Goal: Navigation & Orientation: Find specific page/section

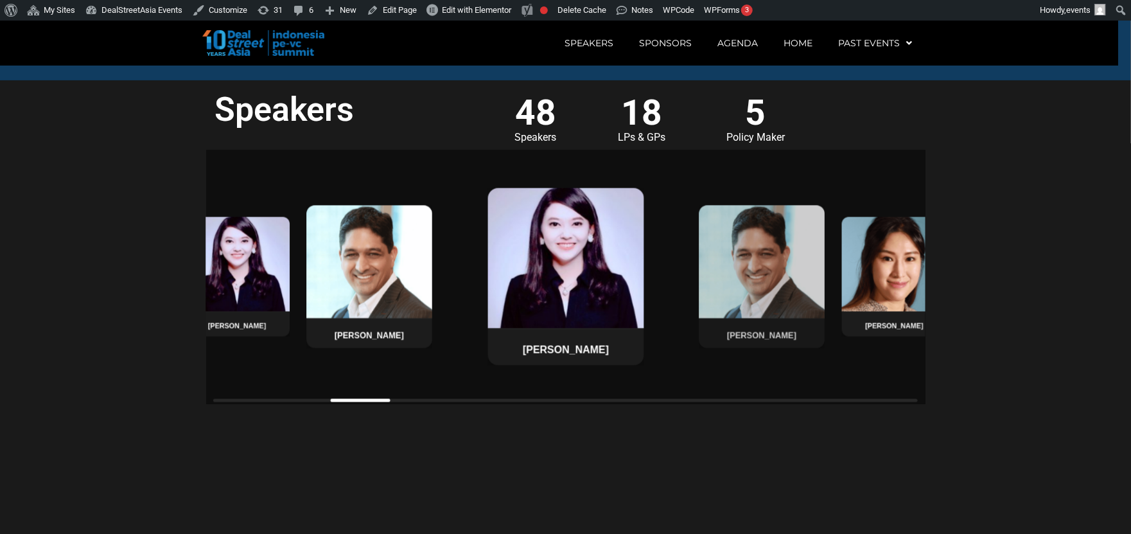
scroll to position [994, 0]
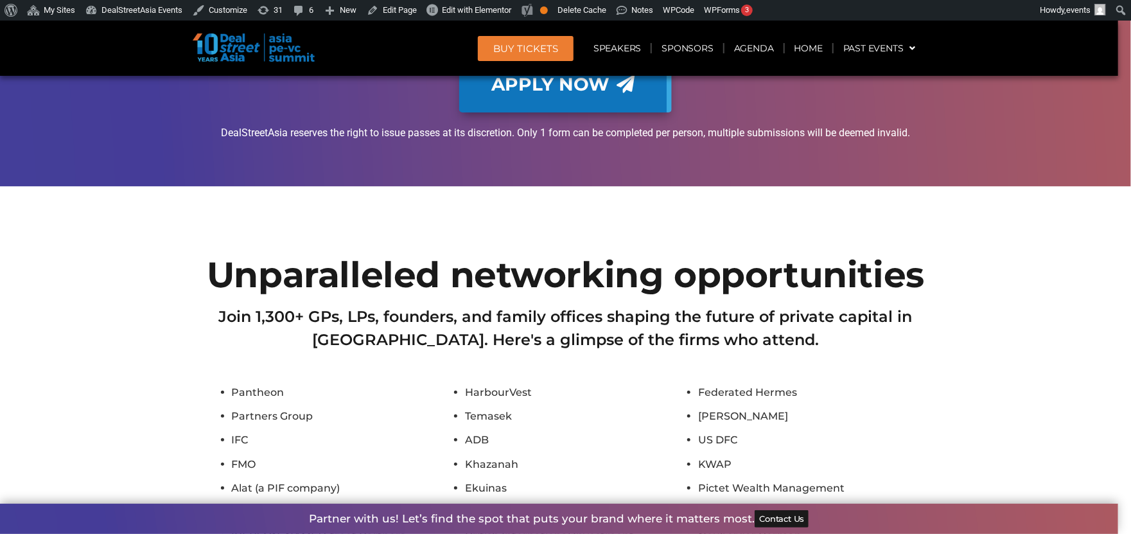
scroll to position [10970, 0]
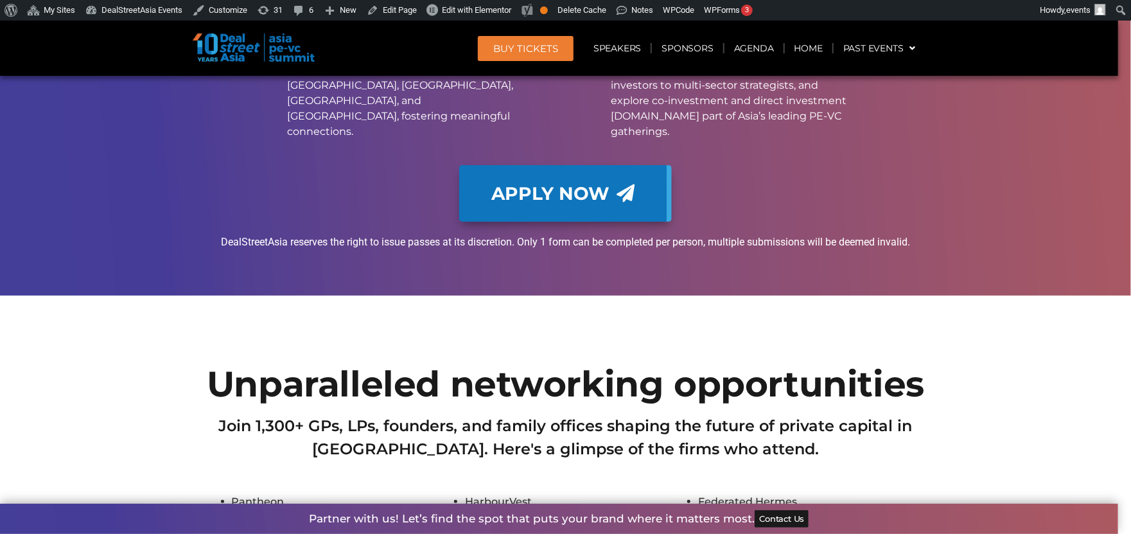
click at [738, 366] on h2 "Unparalleled networking opportunities" at bounding box center [565, 383] width 719 height 35
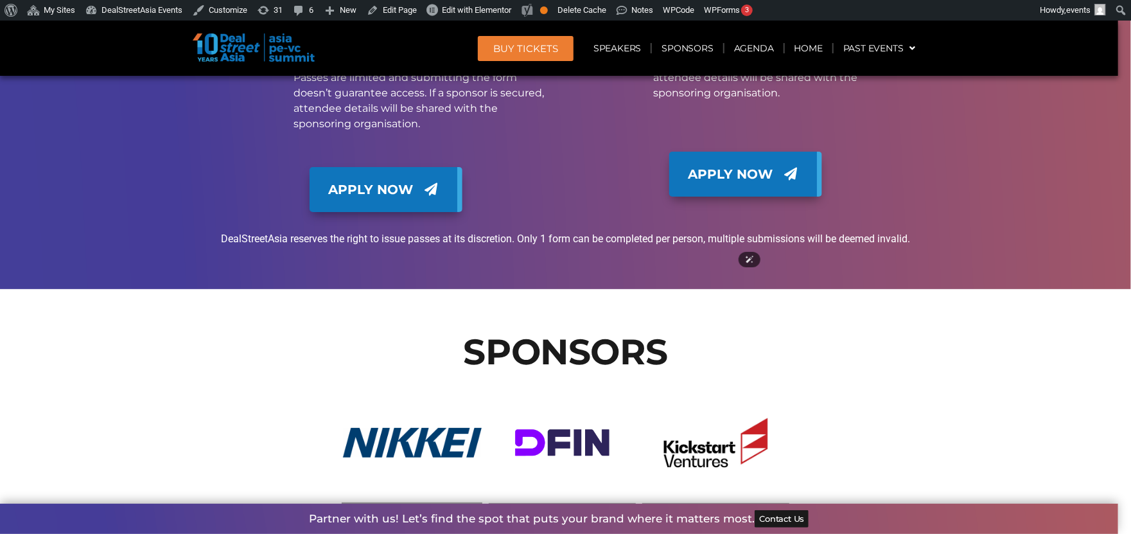
scroll to position [13102, 0]
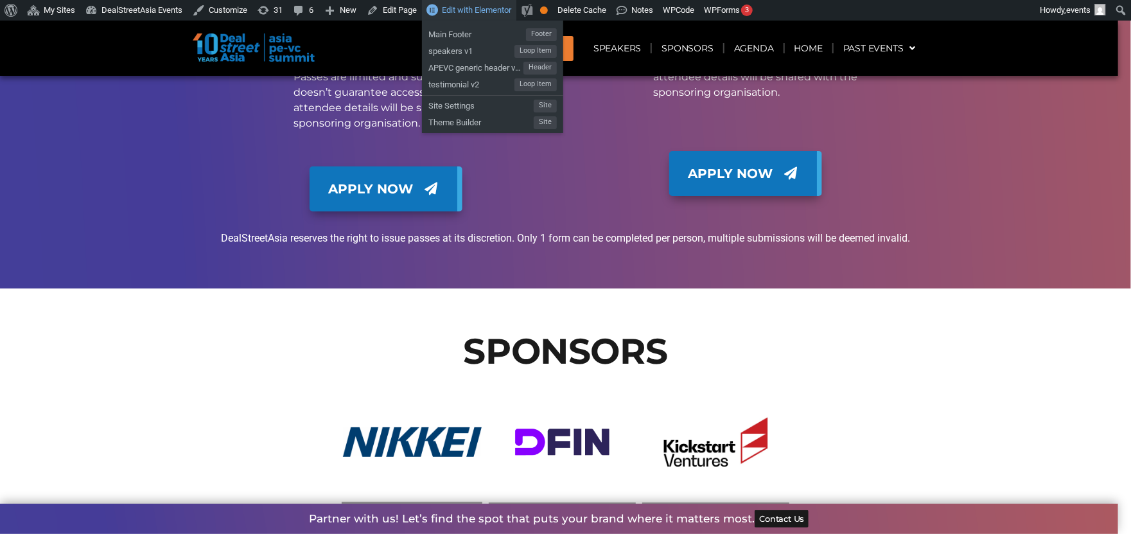
click at [469, 6] on span "Edit with Elementor" at bounding box center [476, 10] width 69 height 10
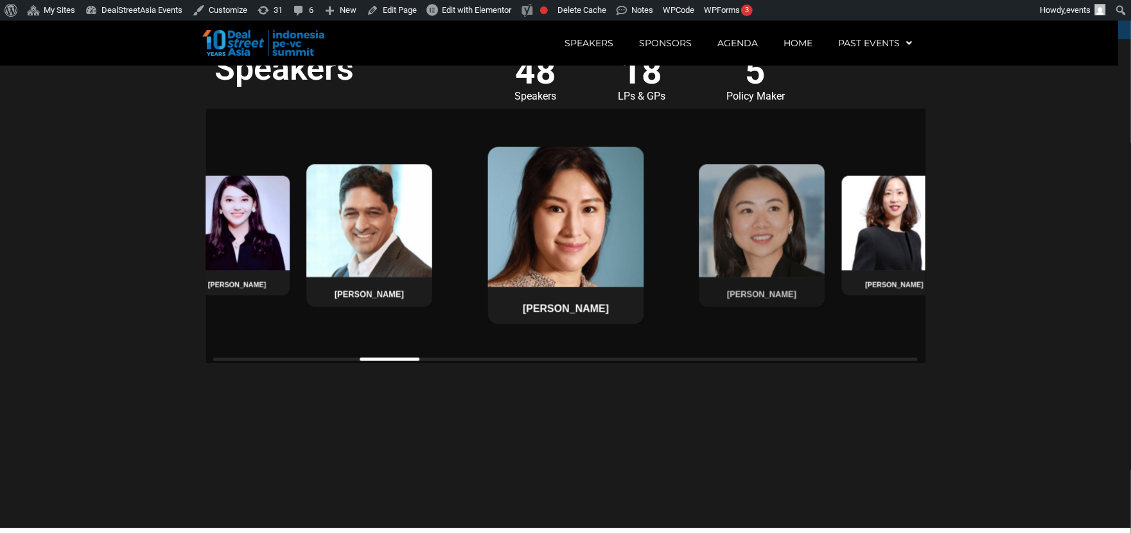
scroll to position [994, 0]
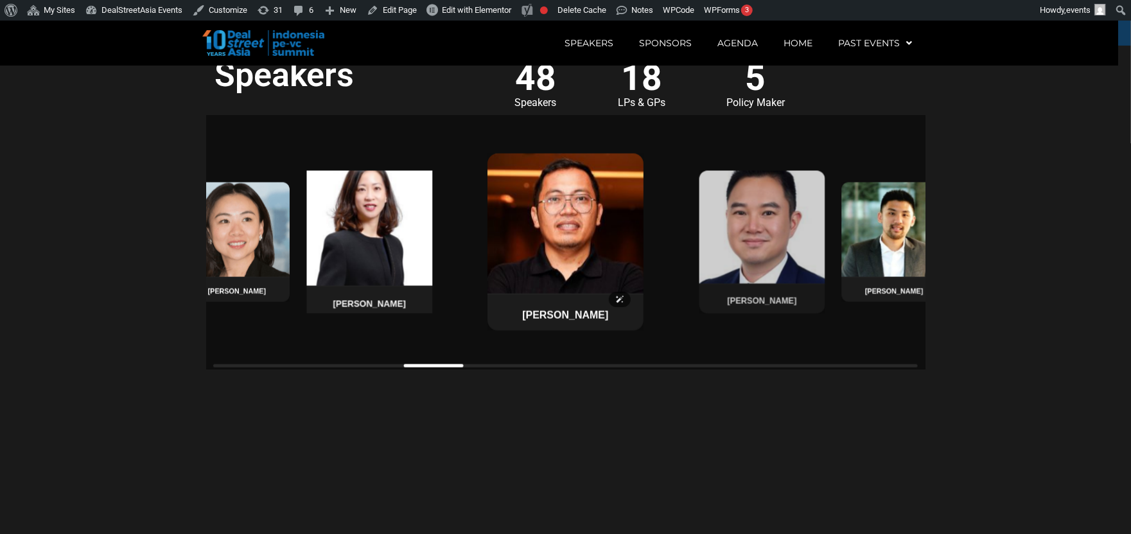
click at [564, 281] on div "Pradita Astarina Ali Fancy Pradita Astarina Ali Fancy Rita Lau Mandy Wong Kathe…" at bounding box center [565, 242] width 719 height 254
click at [564, 281] on img at bounding box center [564, 223] width 155 height 141
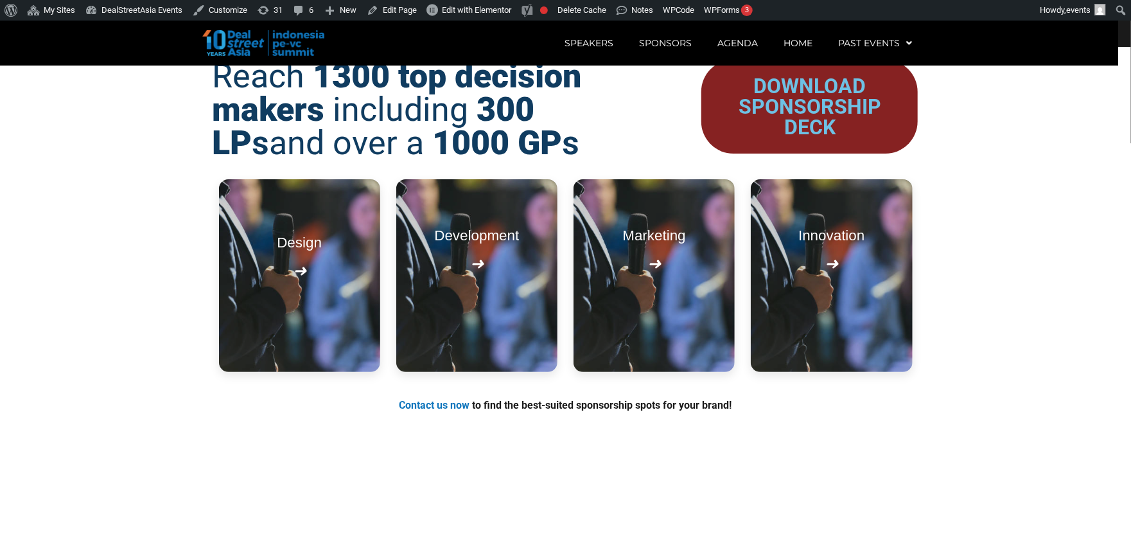
scroll to position [1483, 0]
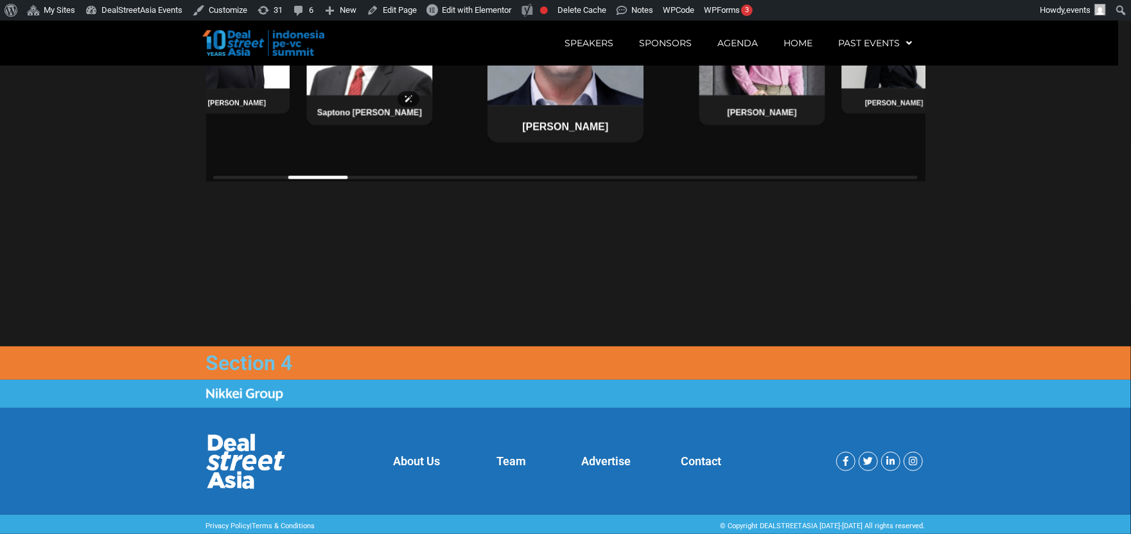
scroll to position [1185, 0]
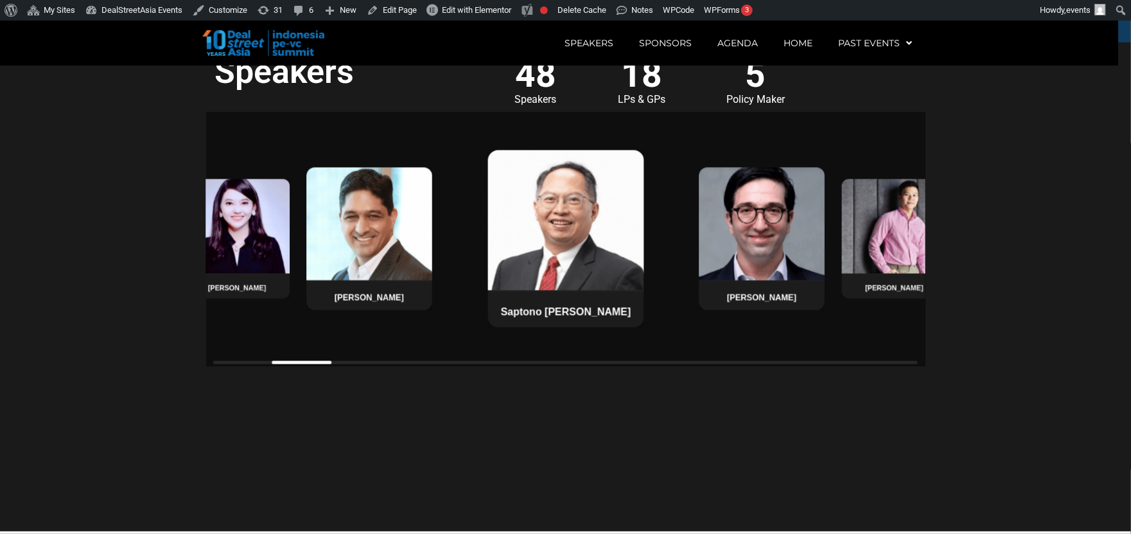
scroll to position [994, 0]
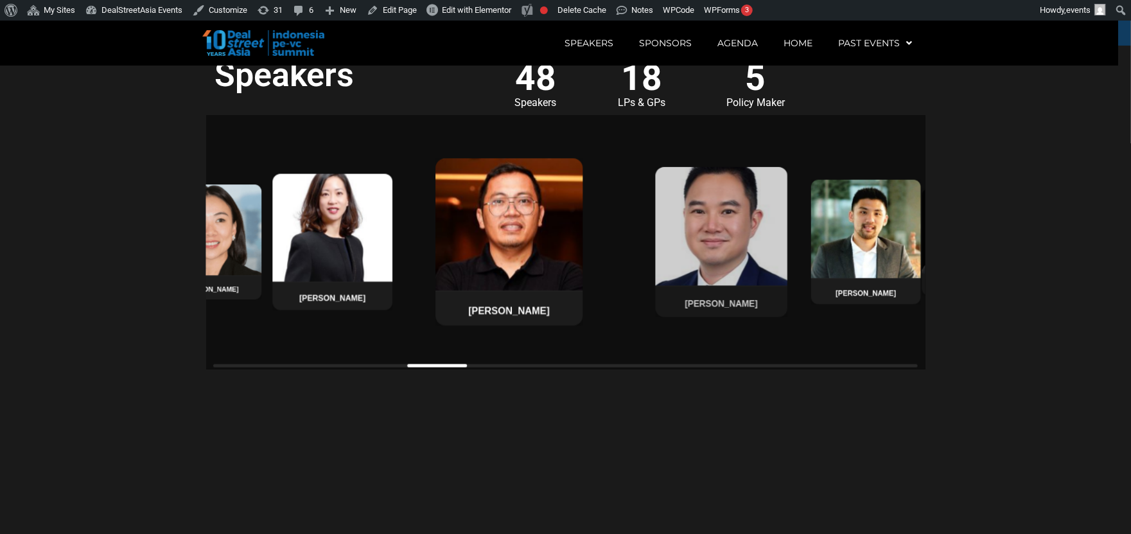
drag, startPoint x: 304, startPoint y: 365, endPoint x: 440, endPoint y: 410, distance: 142.9
click at [440, 410] on section "Speakers 48 Speakers 18 LPs & GPs 5 Policy Maker Pradita Astarina [PERSON_NAME]…" at bounding box center [565, 290] width 1131 height 489
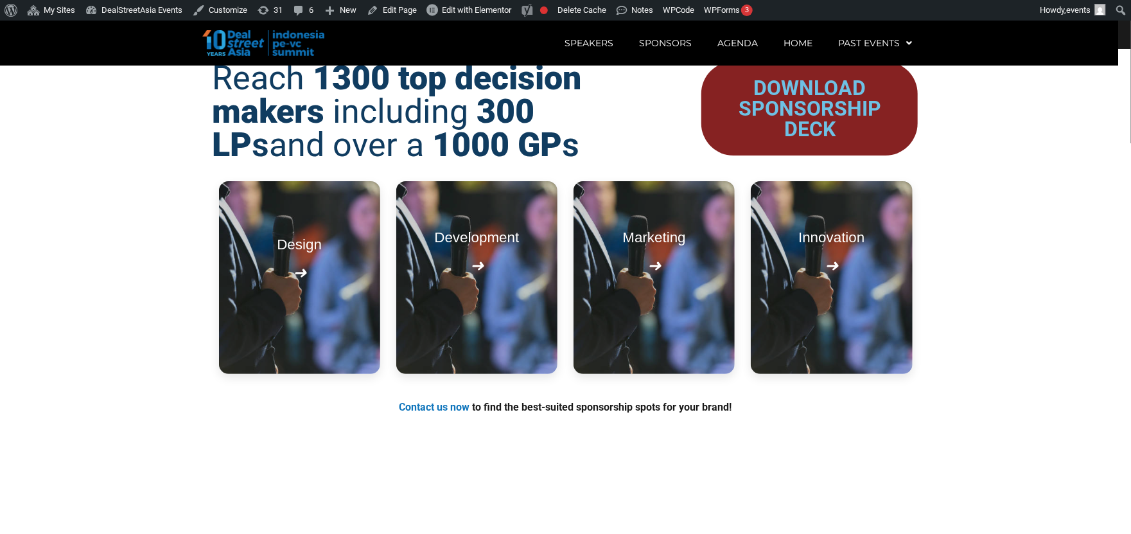
scroll to position [1483, 0]
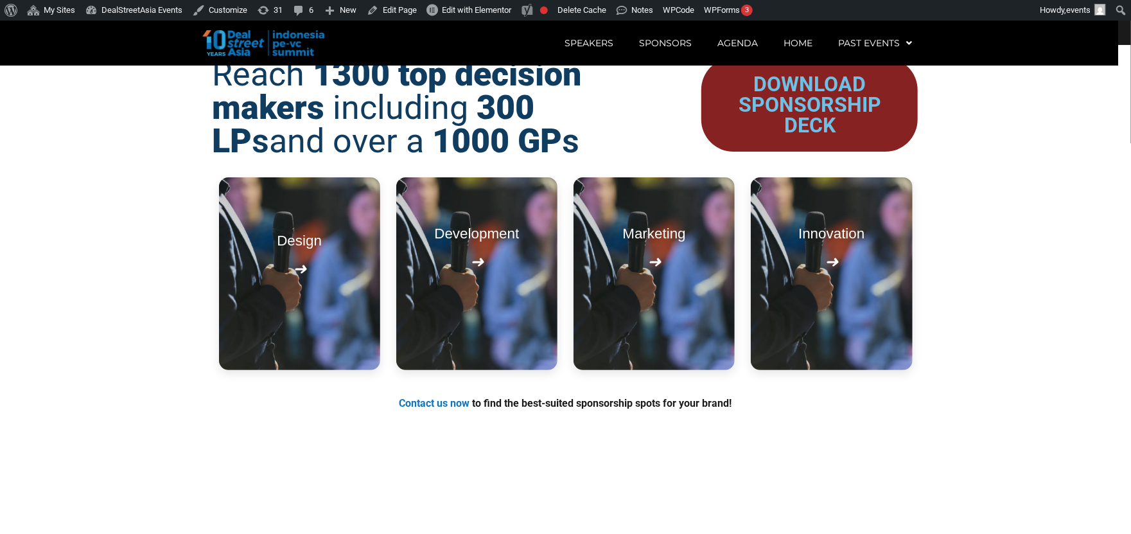
click at [1007, 175] on section "Reach 1300 top decision makers including 300 LP s and over a 1000 GP s DOWNLOAD…" at bounding box center [565, 289] width 1131 height 489
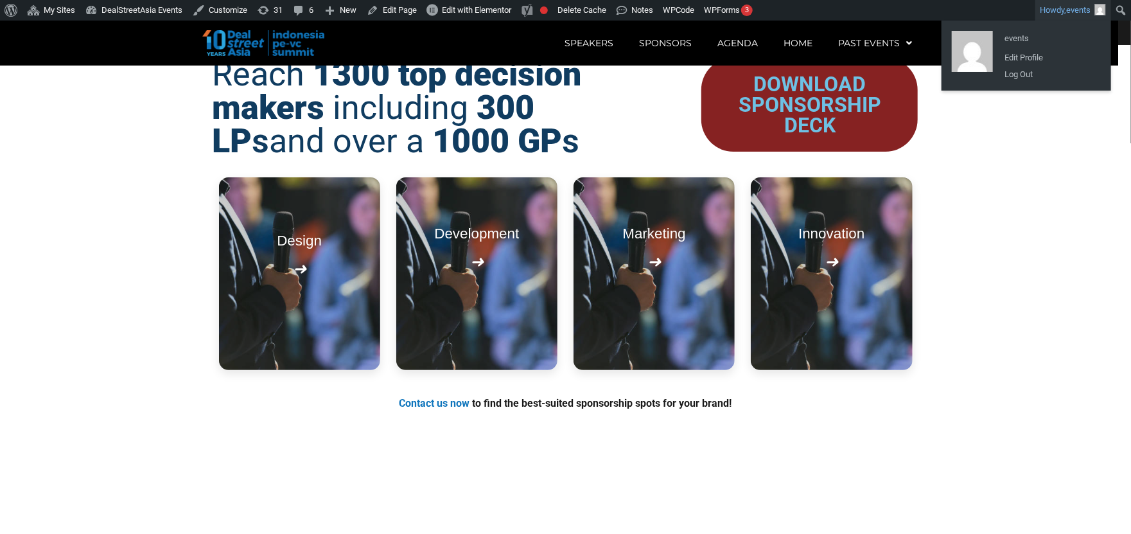
click at [1104, 8] on img "Toolbar" at bounding box center [1100, 10] width 12 height 12
click at [1027, 73] on link "Log Out" at bounding box center [1049, 74] width 103 height 17
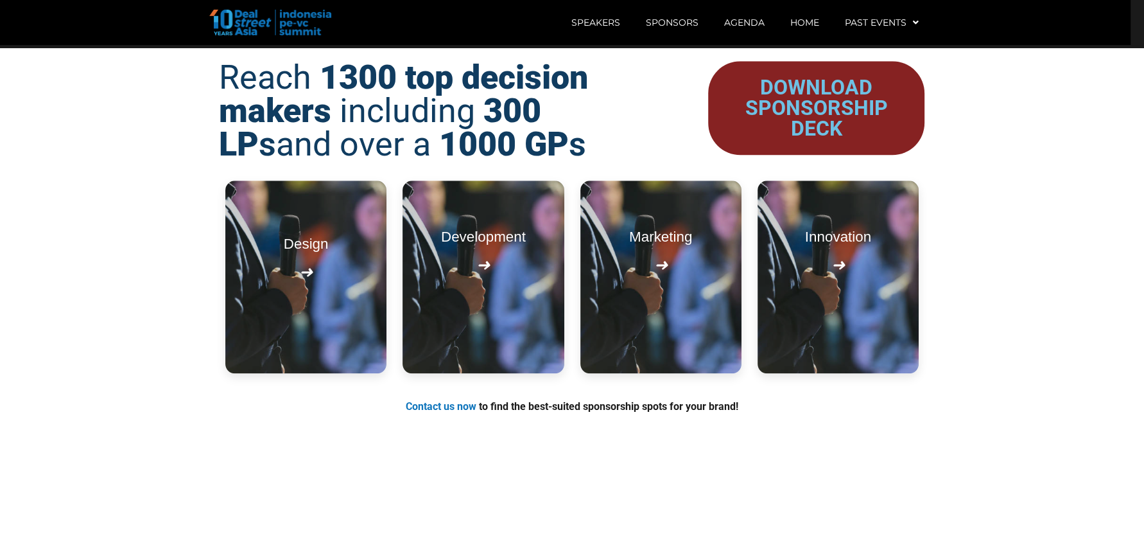
scroll to position [1483, 0]
